Goal: Information Seeking & Learning: Learn about a topic

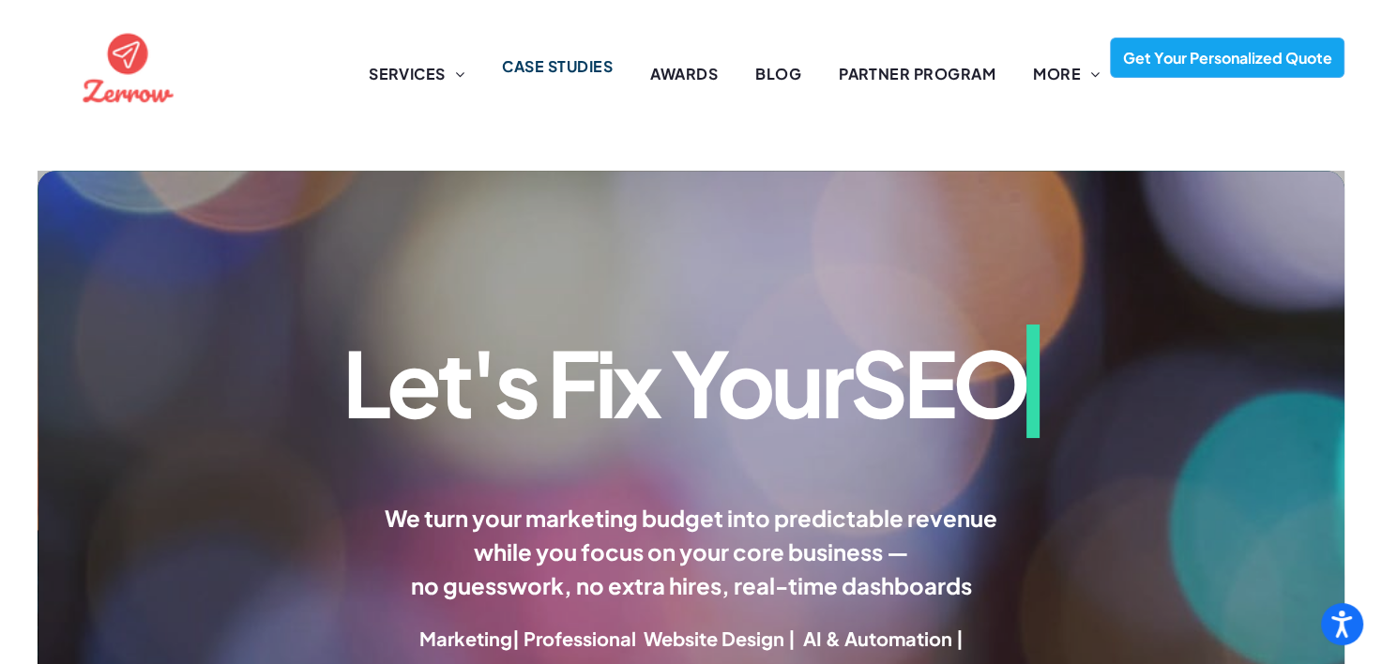
click at [582, 75] on span "CASE STUDIES" at bounding box center [557, 66] width 111 height 23
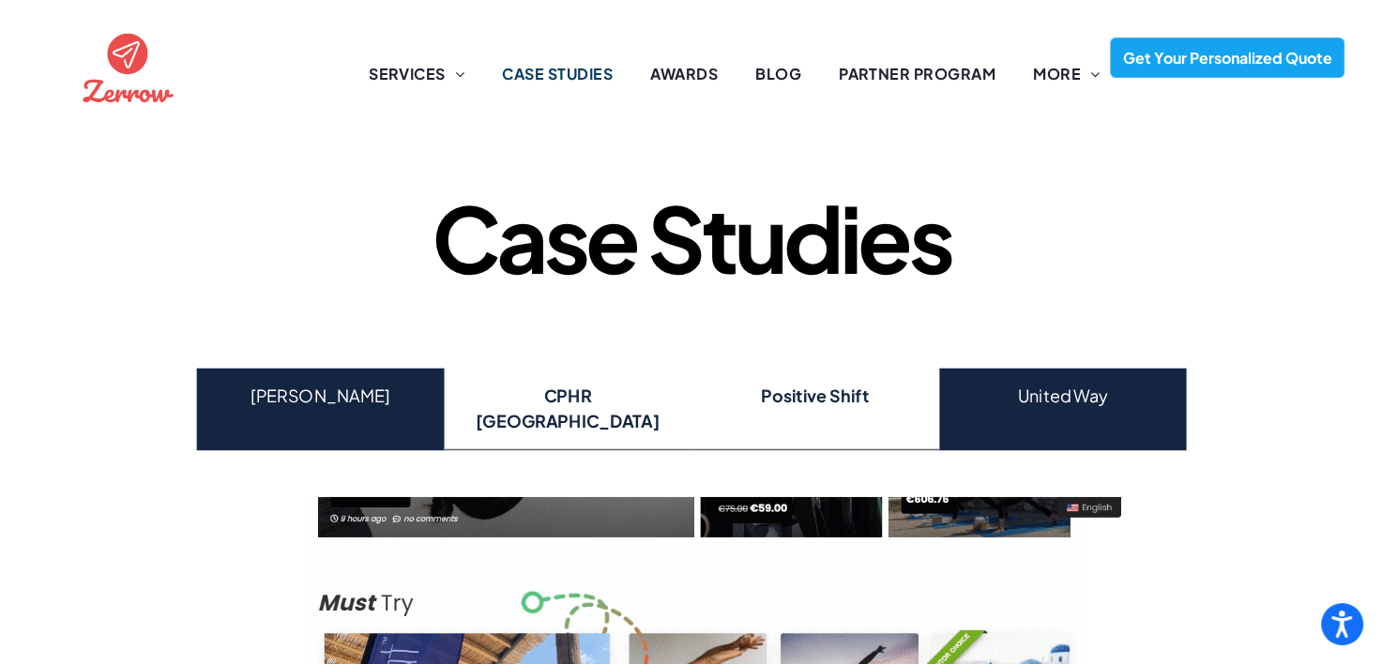
click at [1079, 399] on h4 "United Way" at bounding box center [1061, 396] width 217 height 25
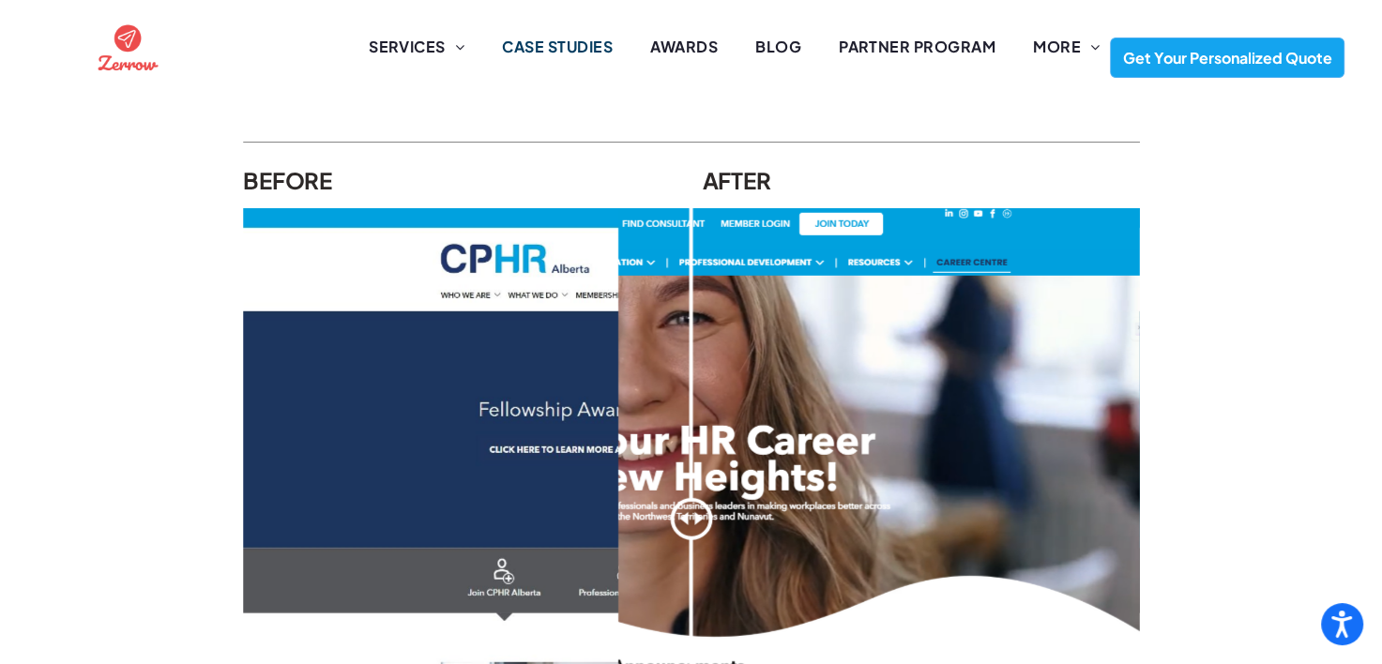
scroll to position [2664, 0]
